Goal: Find specific page/section: Find specific page/section

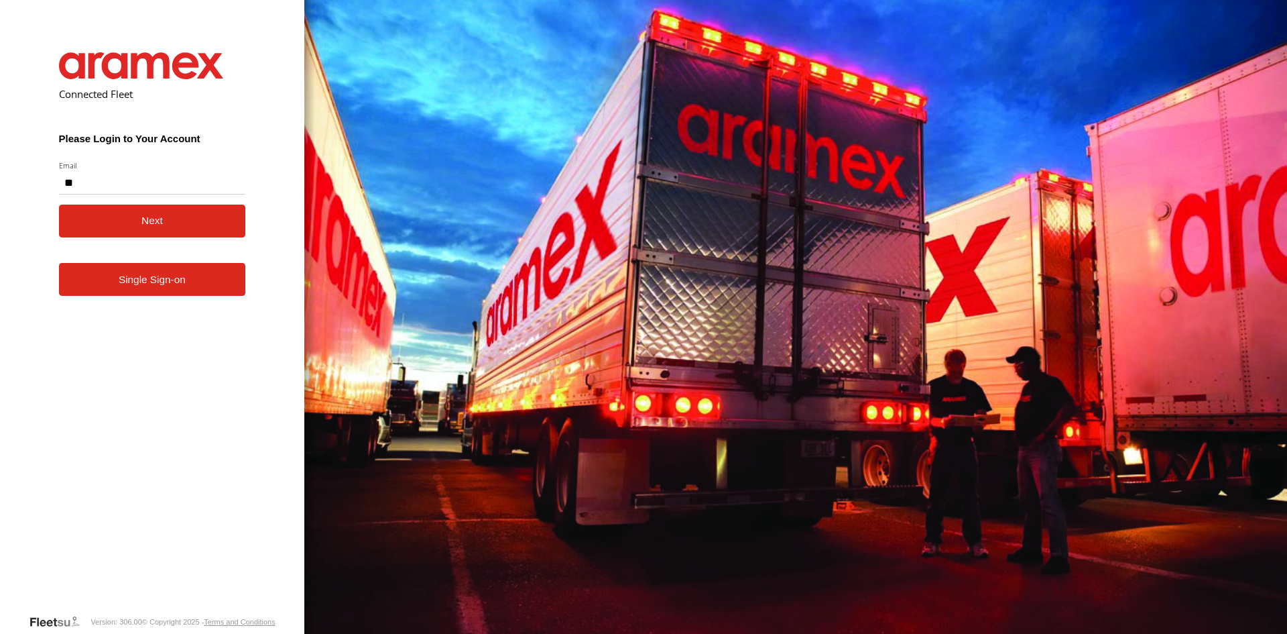
type input "*"
type input "**********"
click at [165, 231] on button "Next" at bounding box center [152, 220] width 187 height 33
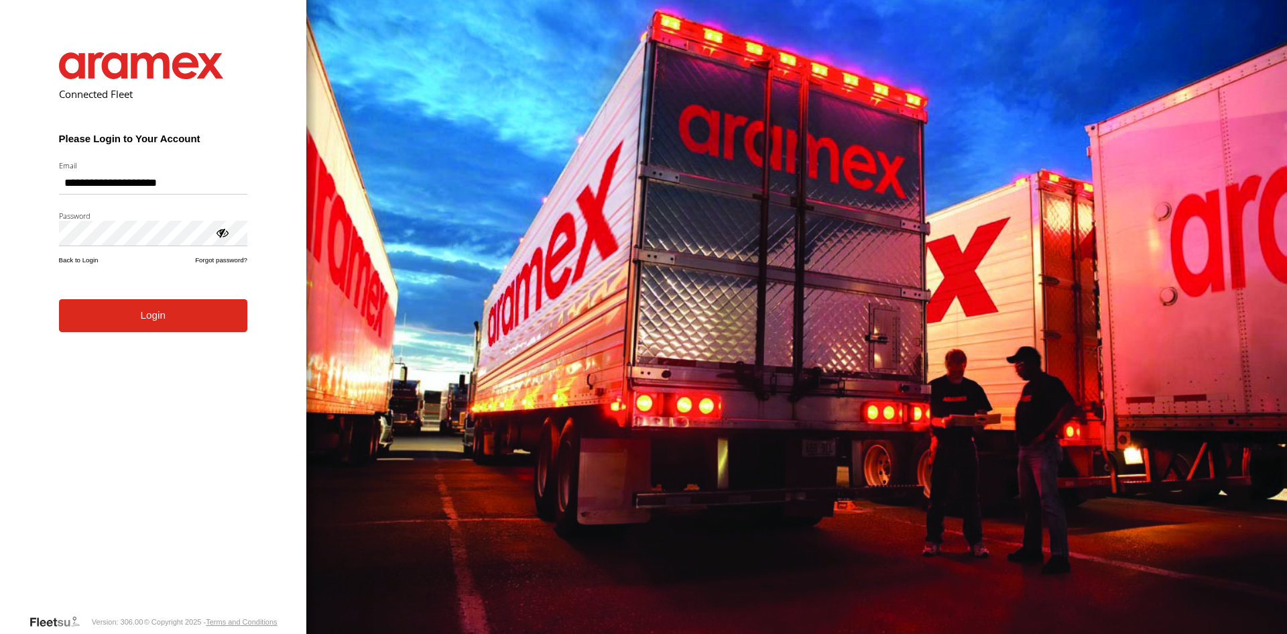
click at [156, 332] on button "Login" at bounding box center [153, 315] width 188 height 33
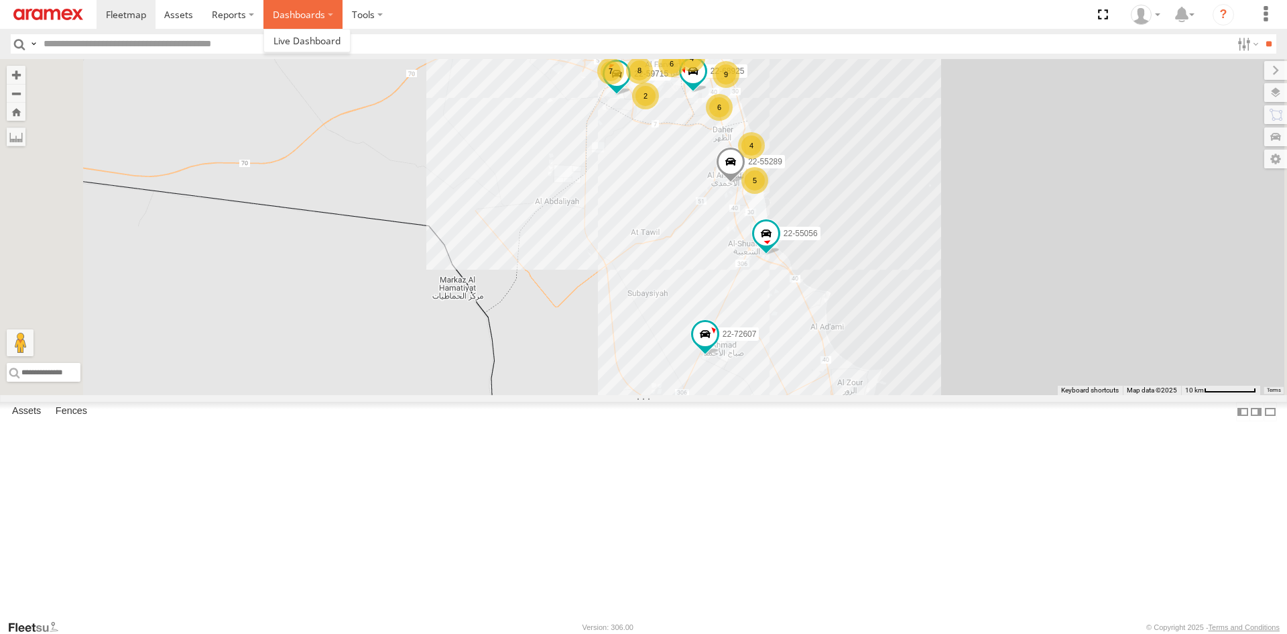
click at [285, 14] on label "Dashboards" at bounding box center [302, 14] width 79 height 29
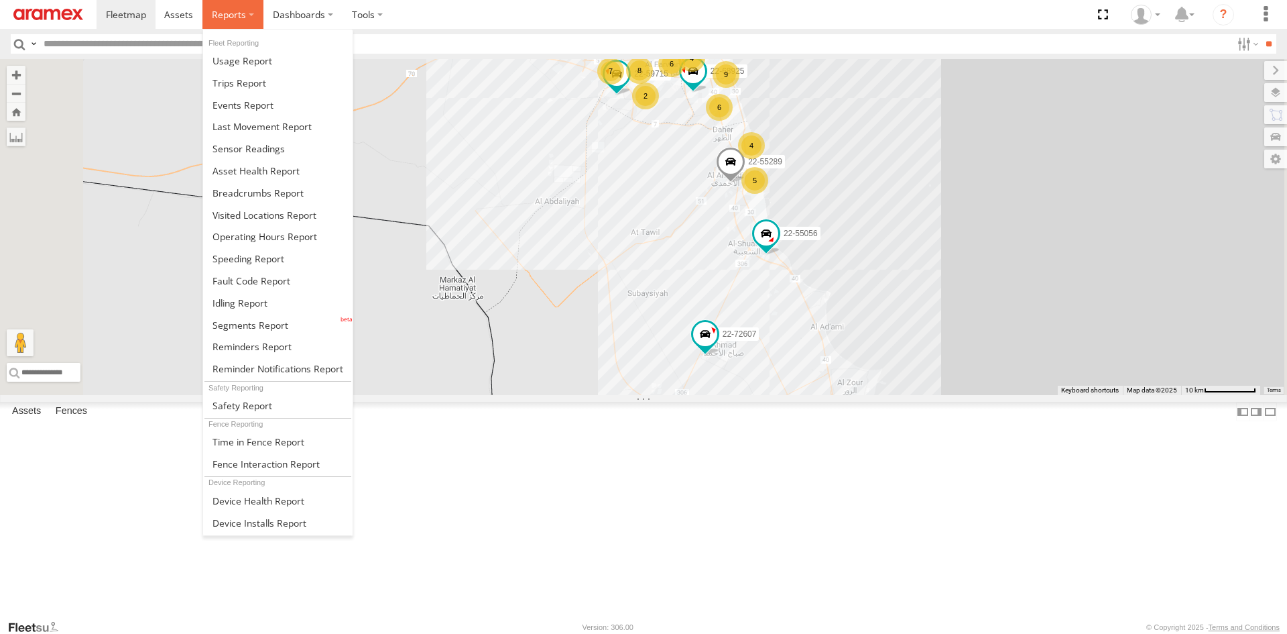
click at [227, 13] on span at bounding box center [229, 14] width 34 height 13
click at [239, 198] on span at bounding box center [258, 192] width 91 height 13
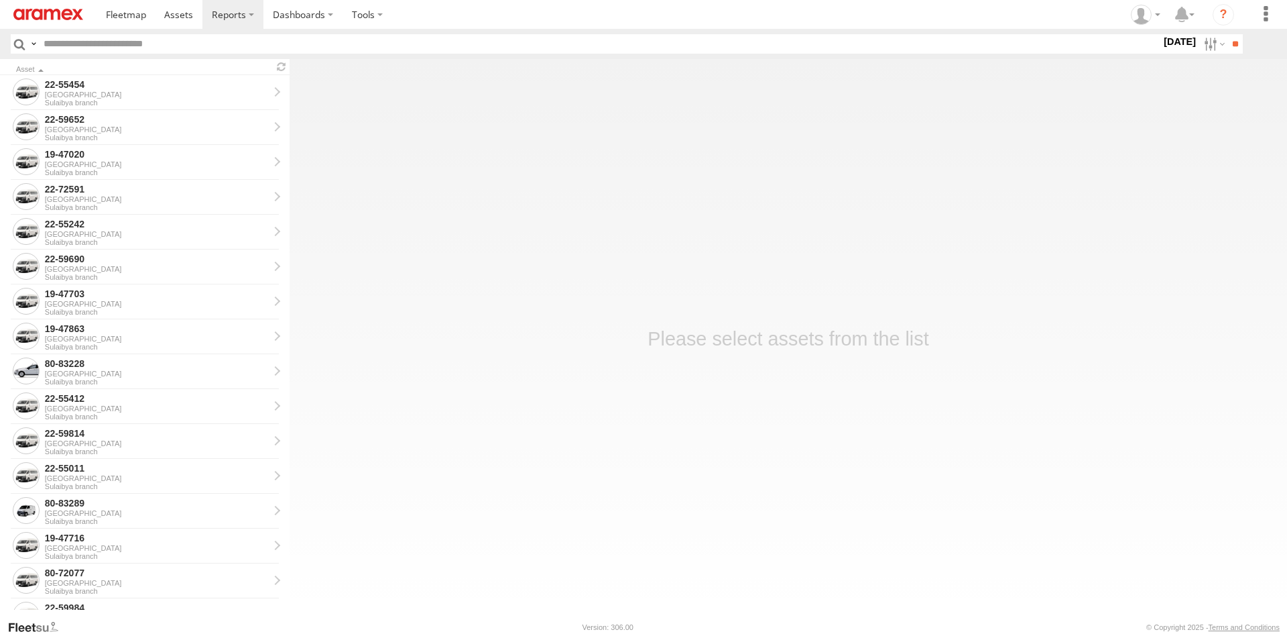
click at [1167, 42] on label "[DATE]" at bounding box center [1180, 41] width 38 height 15
click at [0, 0] on label at bounding box center [0, 0] width 0 height 0
click at [119, 45] on input "text" at bounding box center [599, 43] width 1123 height 19
